Goal: Book appointment/travel/reservation

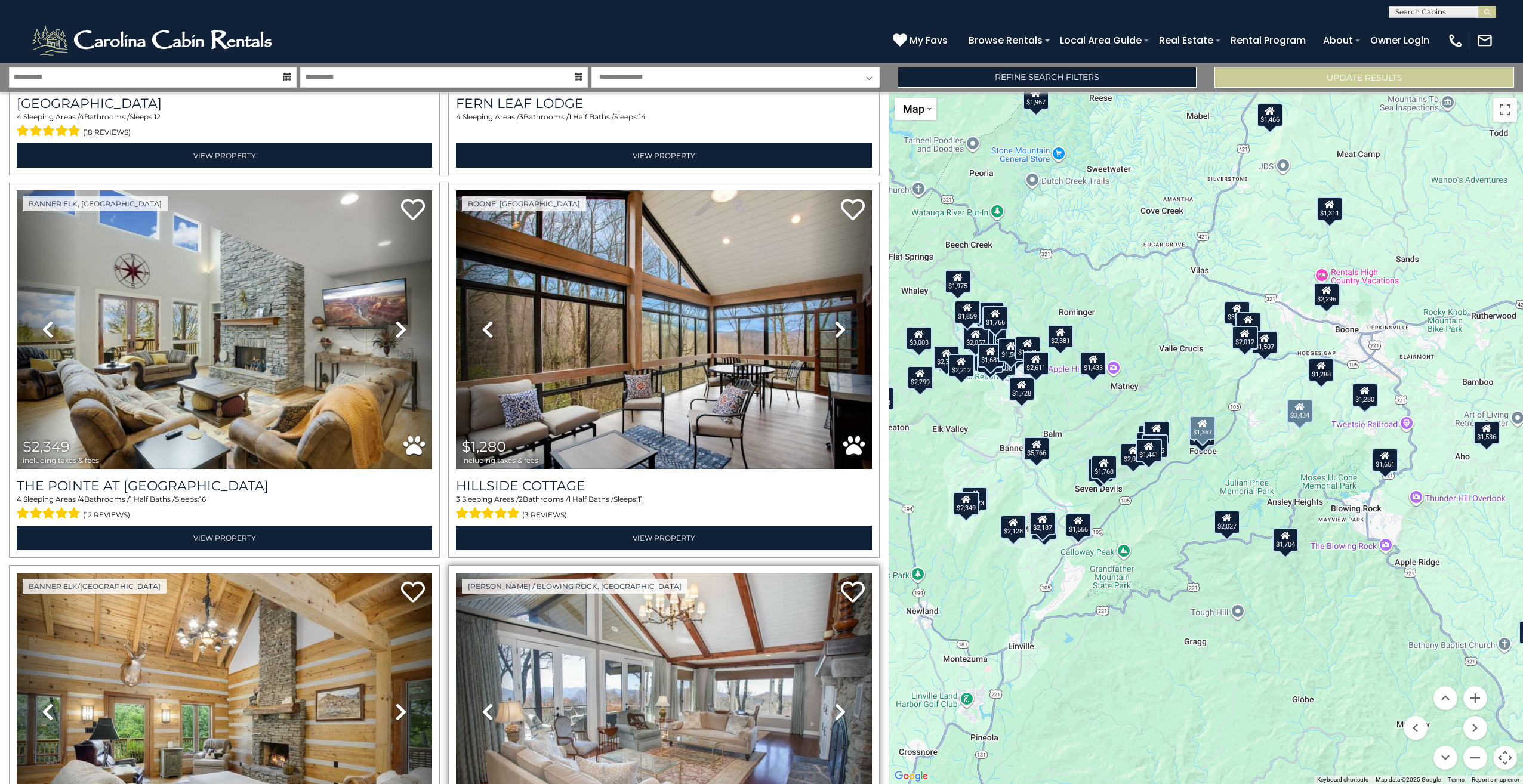
scroll to position [9647, 0]
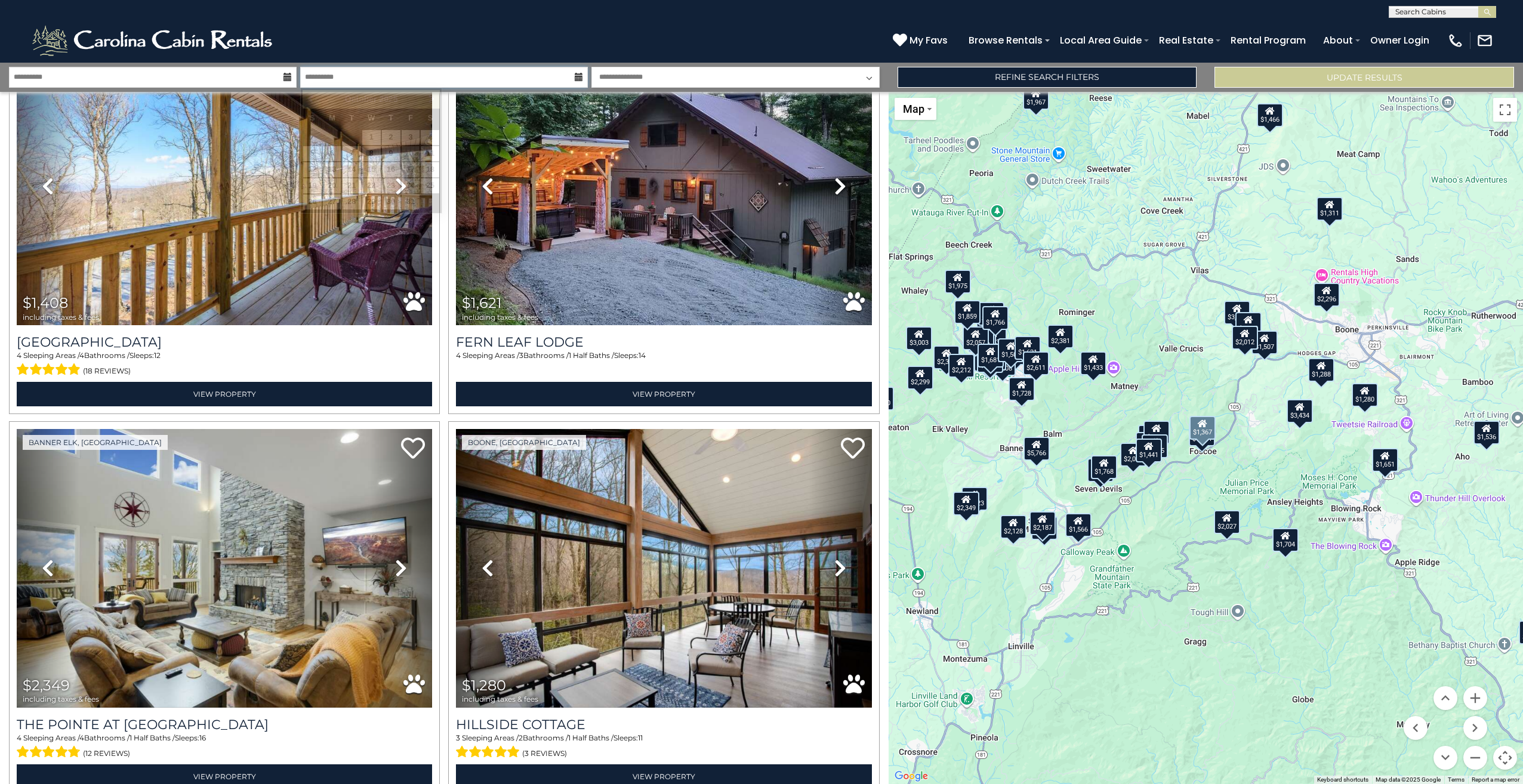
click at [406, 73] on input "**********" at bounding box center [444, 77] width 287 height 21
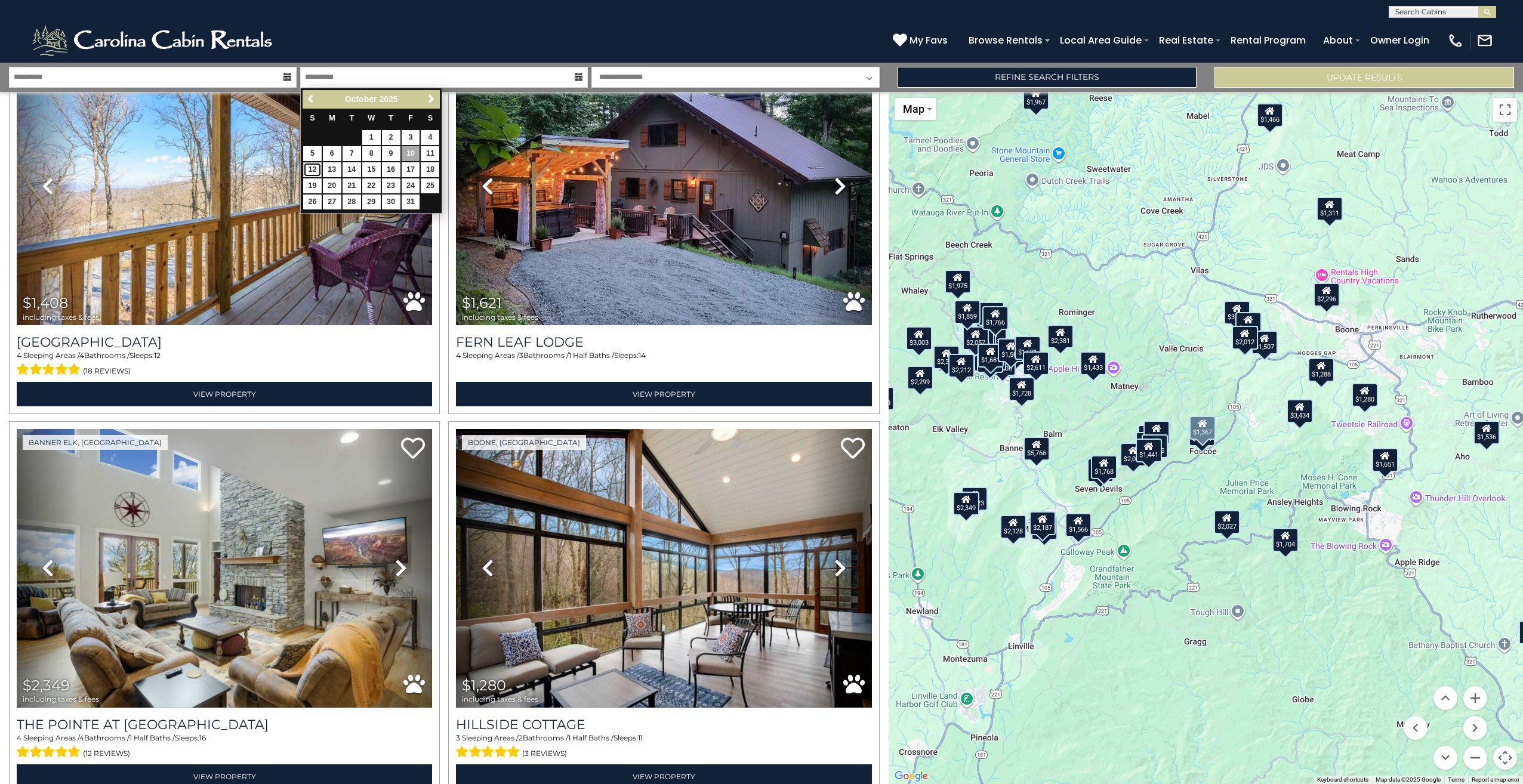
click at [311, 169] on link "12" at bounding box center [312, 170] width 18 height 15
type input "********"
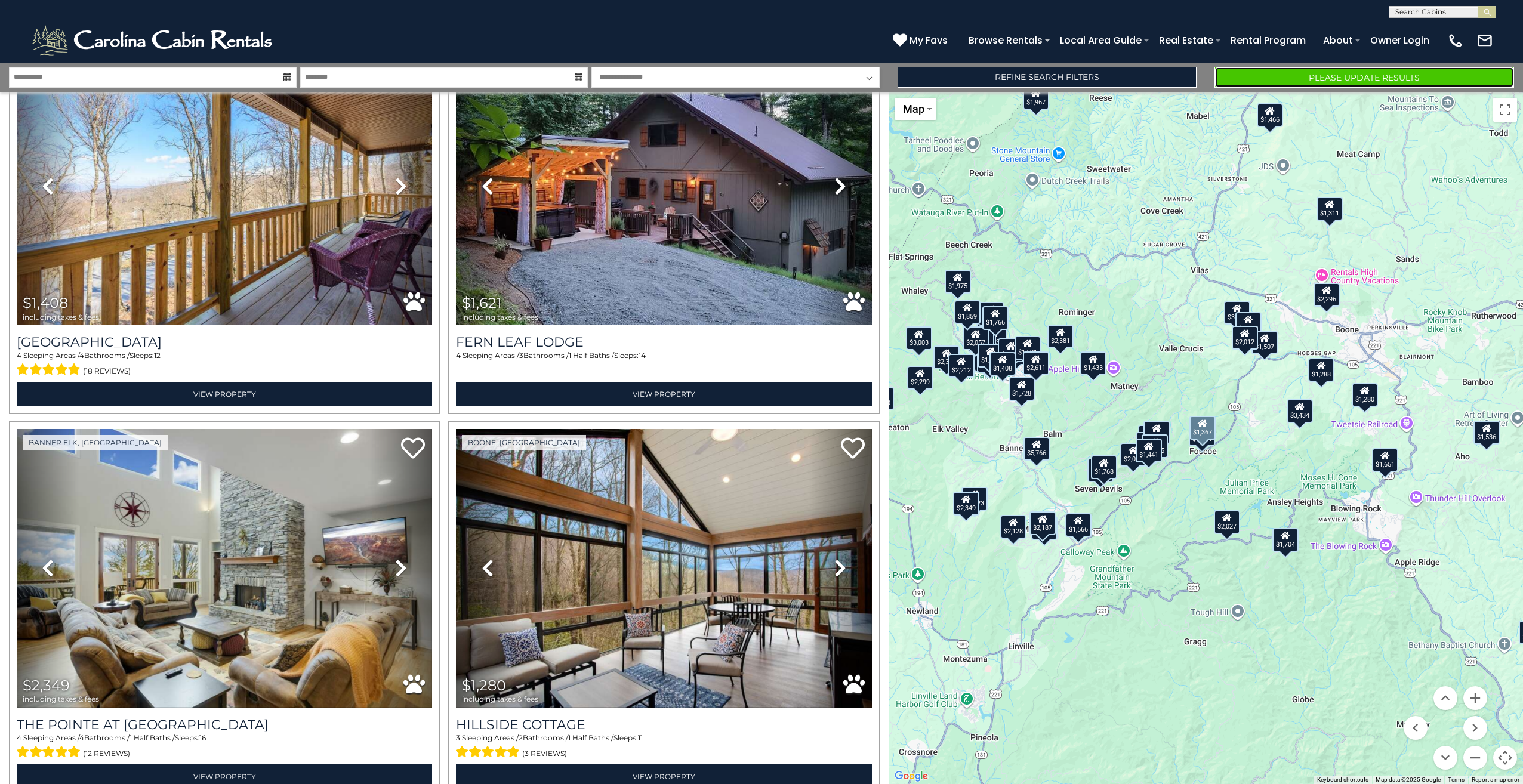
click at [1334, 72] on button "Please Update Results" at bounding box center [1364, 77] width 300 height 21
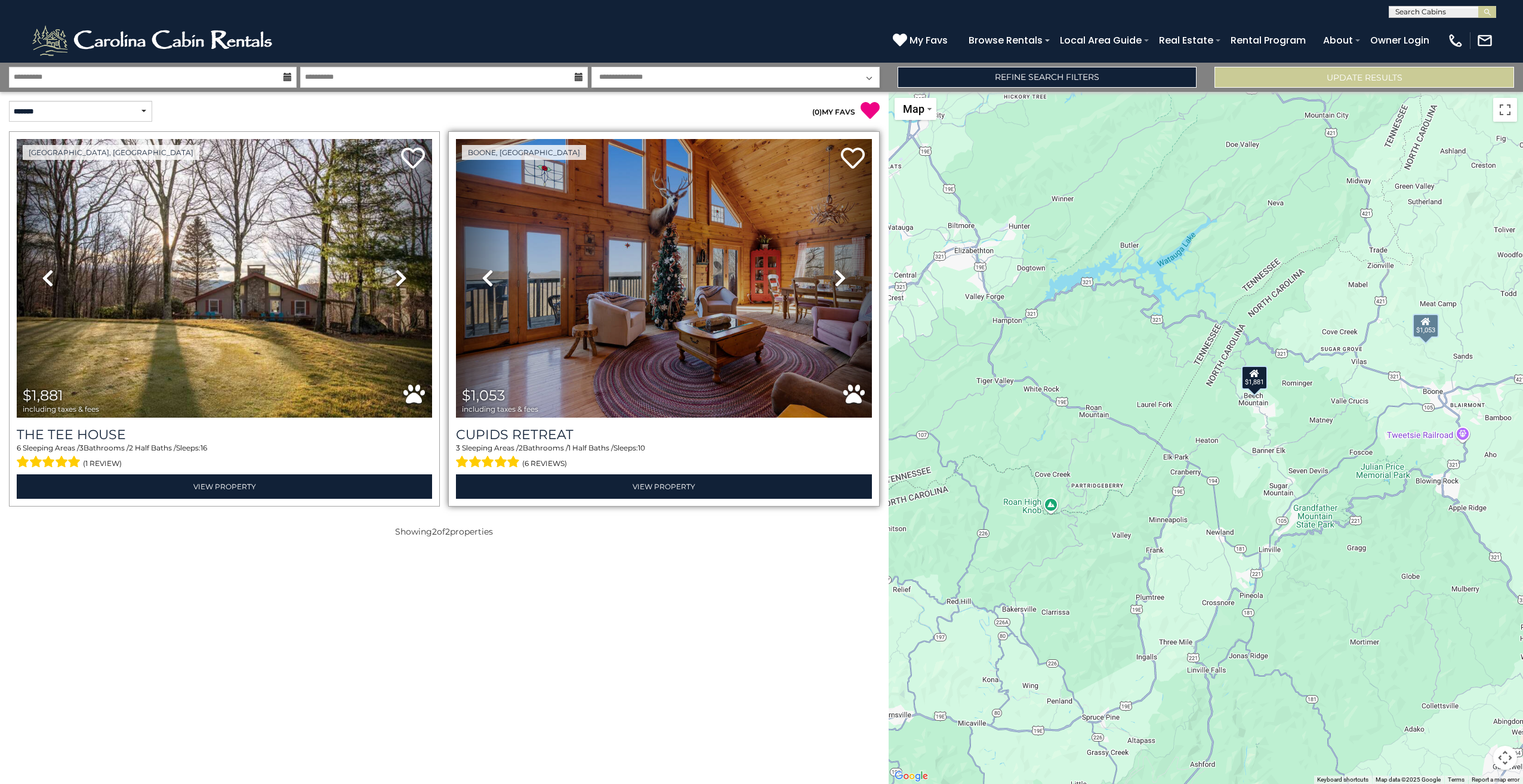
click at [837, 279] on icon at bounding box center [840, 278] width 12 height 19
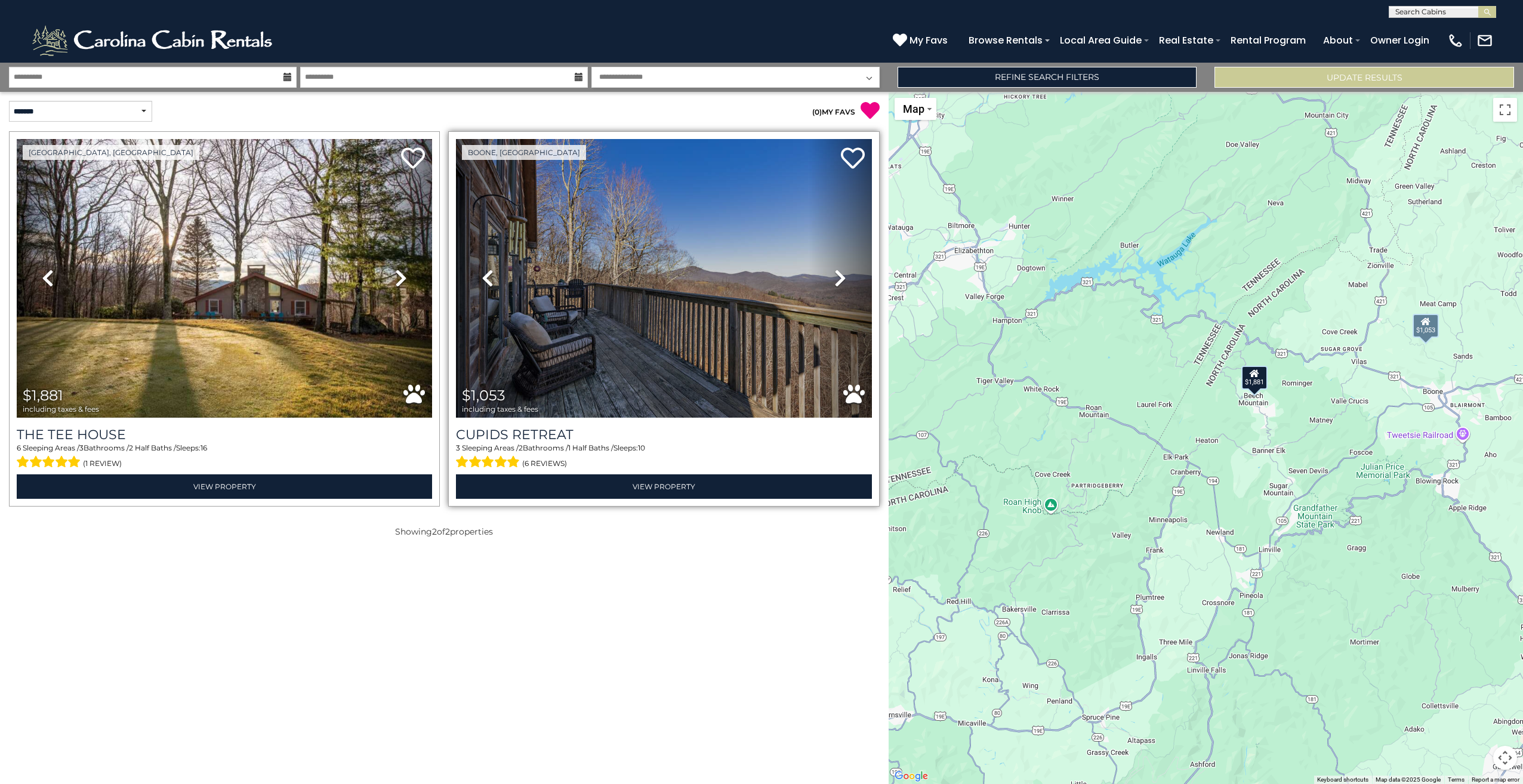
click at [837, 279] on icon at bounding box center [840, 278] width 12 height 19
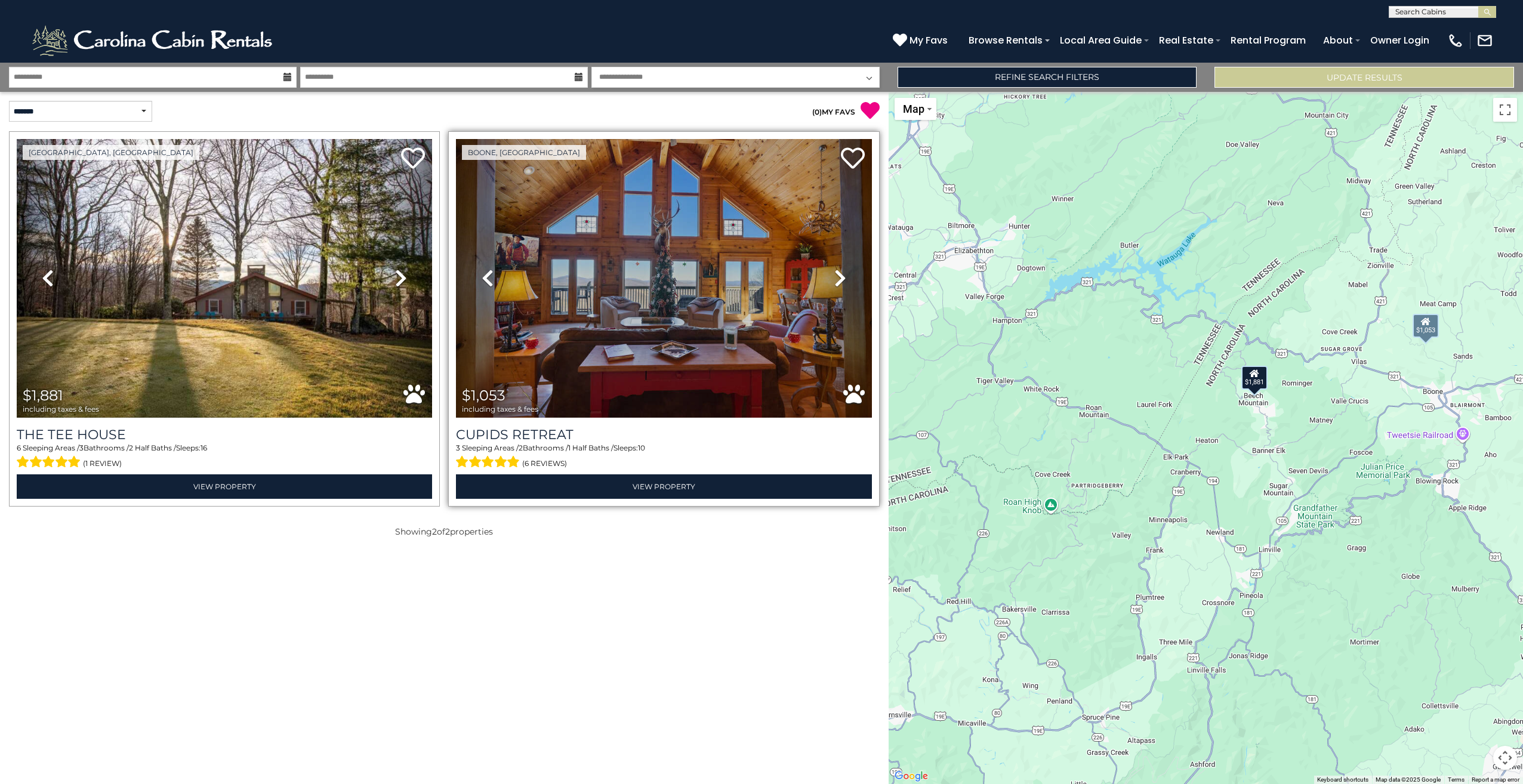
click at [837, 279] on icon at bounding box center [840, 278] width 12 height 19
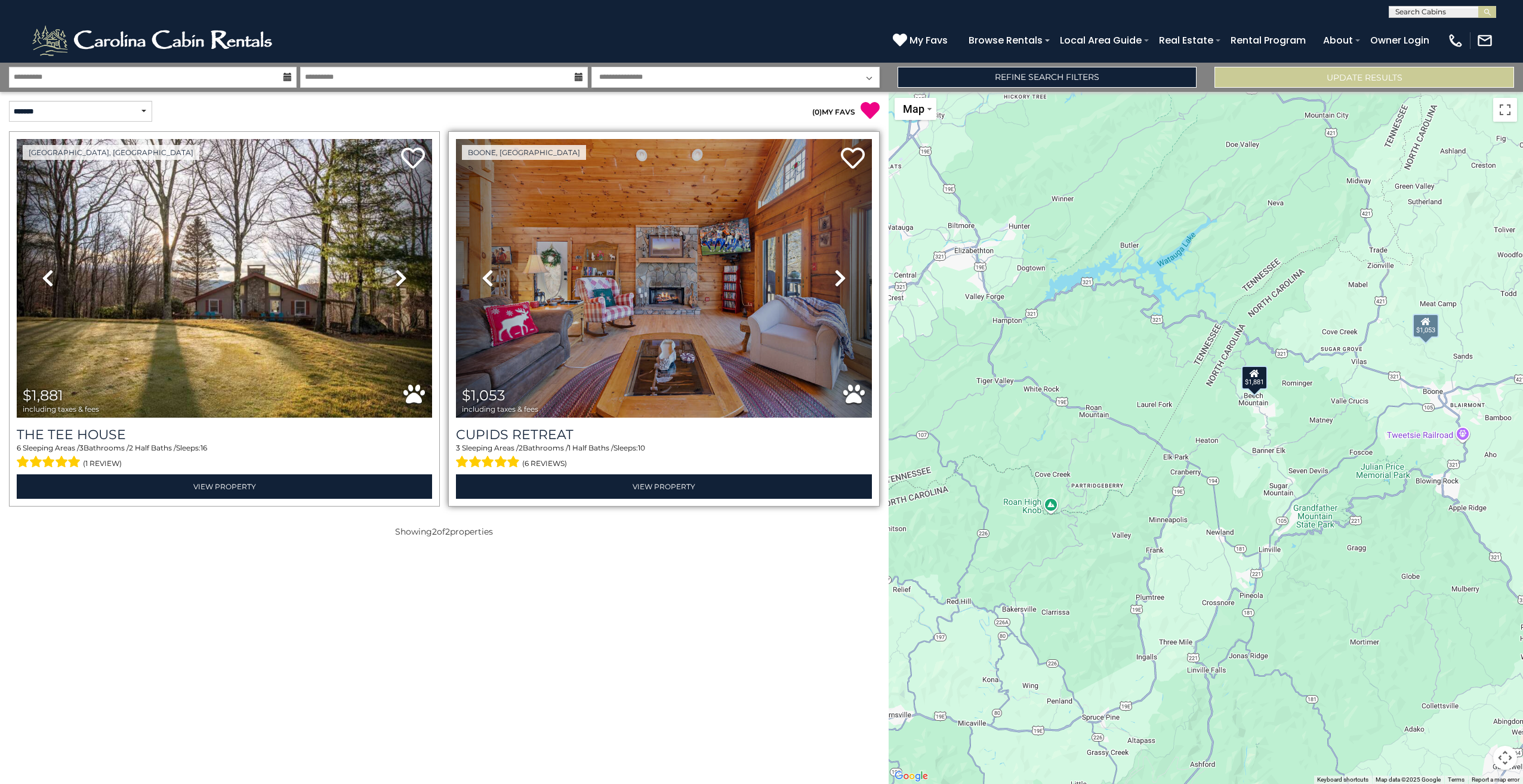
click at [837, 279] on icon at bounding box center [840, 278] width 12 height 19
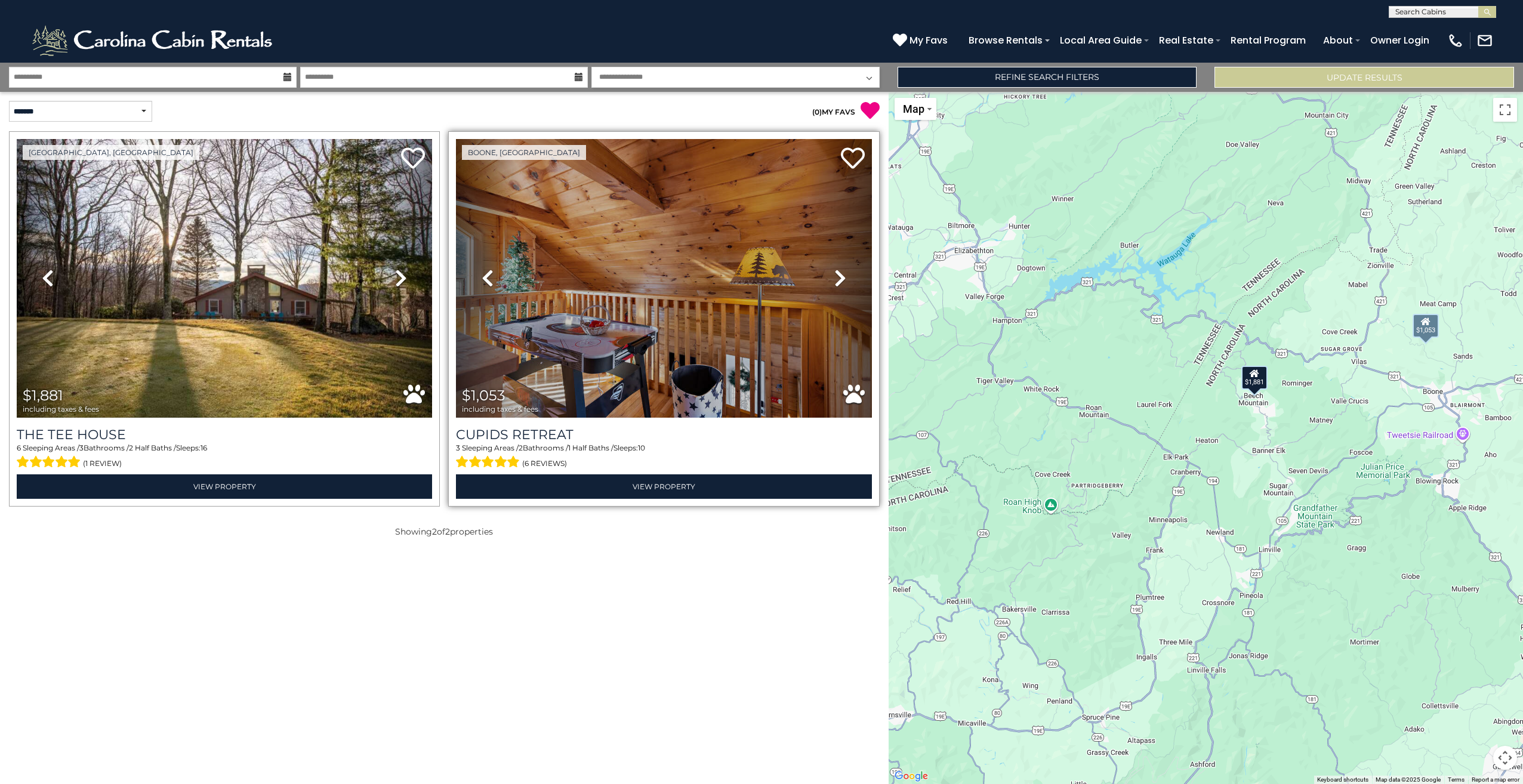
click at [837, 279] on icon at bounding box center [840, 278] width 12 height 19
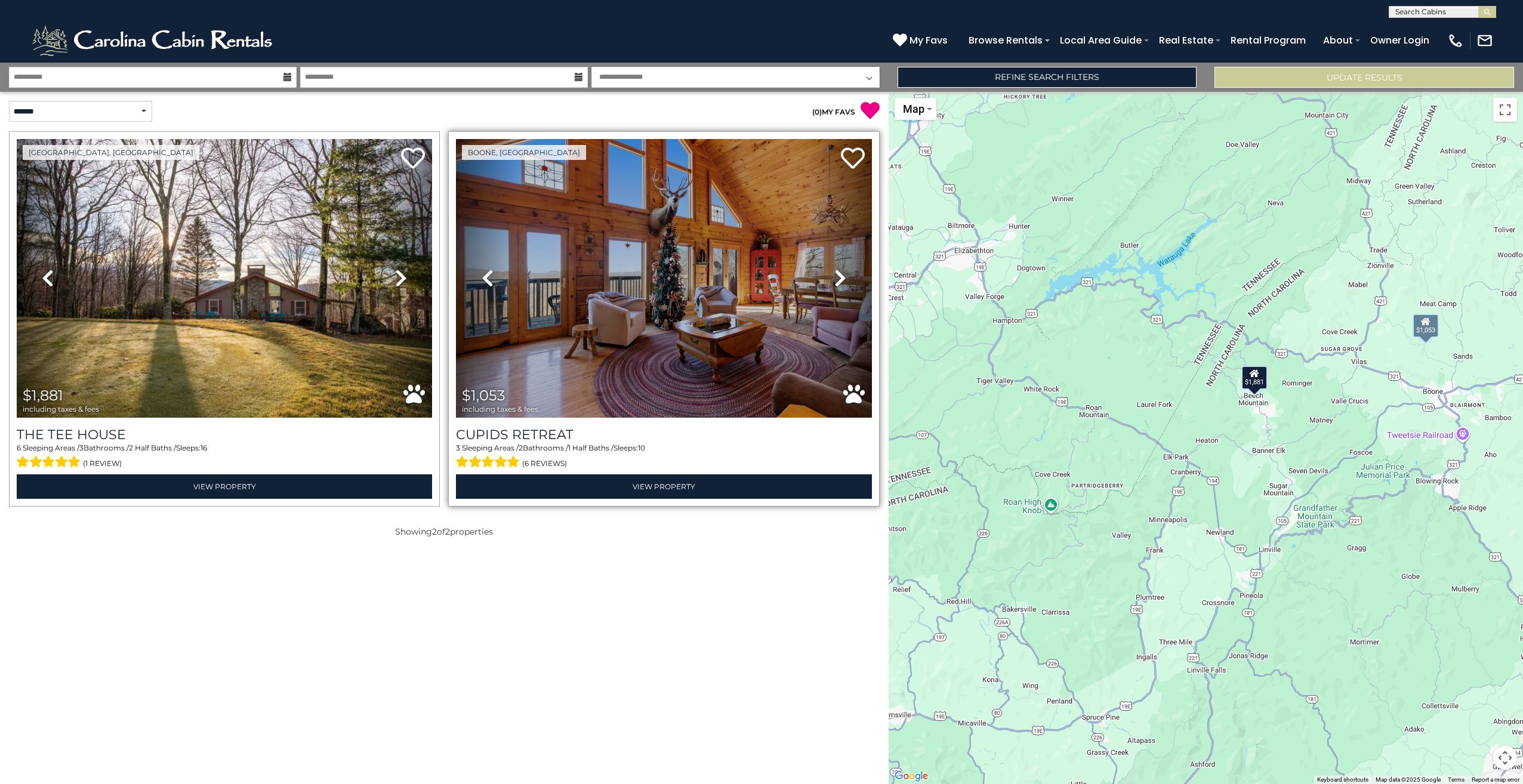
click at [837, 279] on icon at bounding box center [840, 278] width 12 height 19
